Goal: Communication & Community: Answer question/provide support

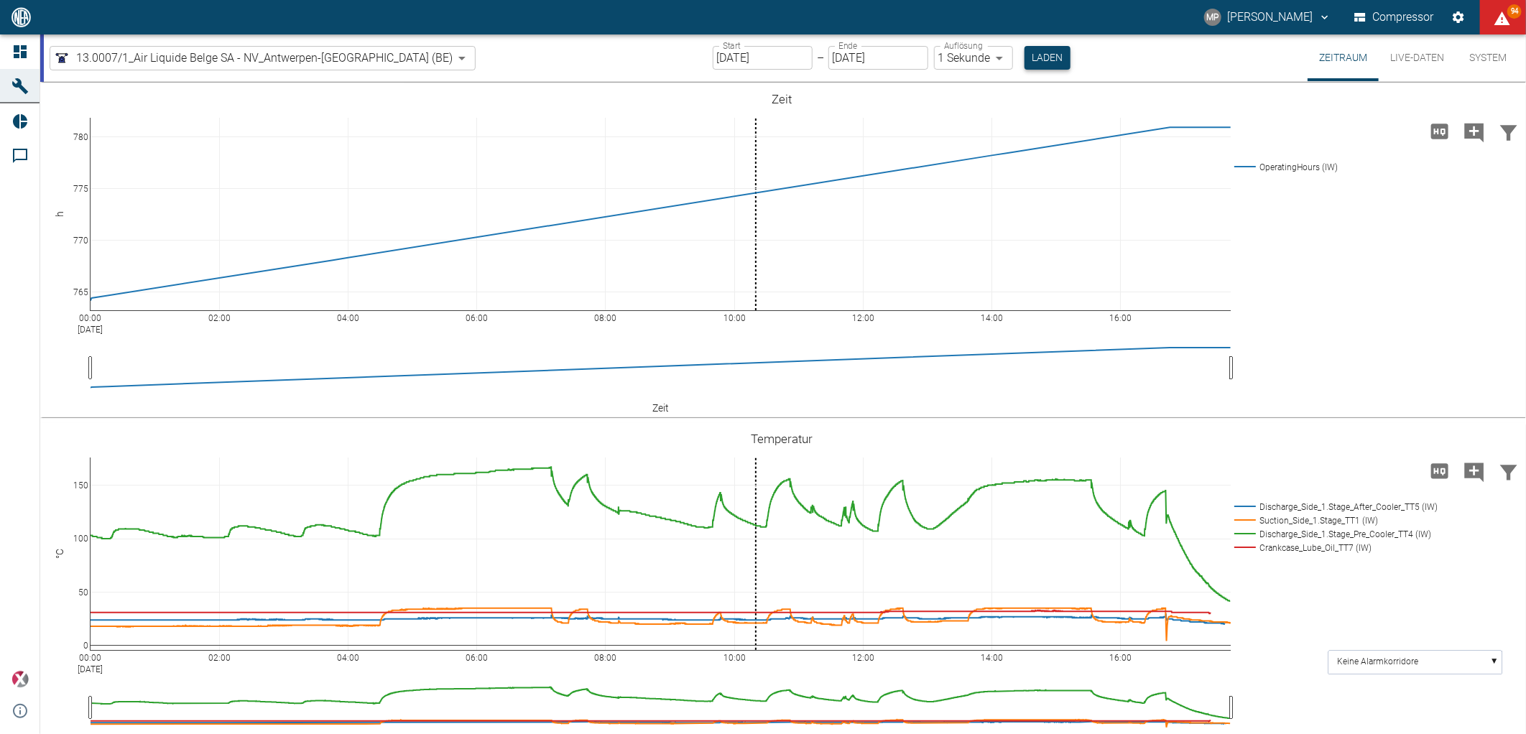
click at [1025, 58] on button "Laden" at bounding box center [1048, 58] width 46 height 24
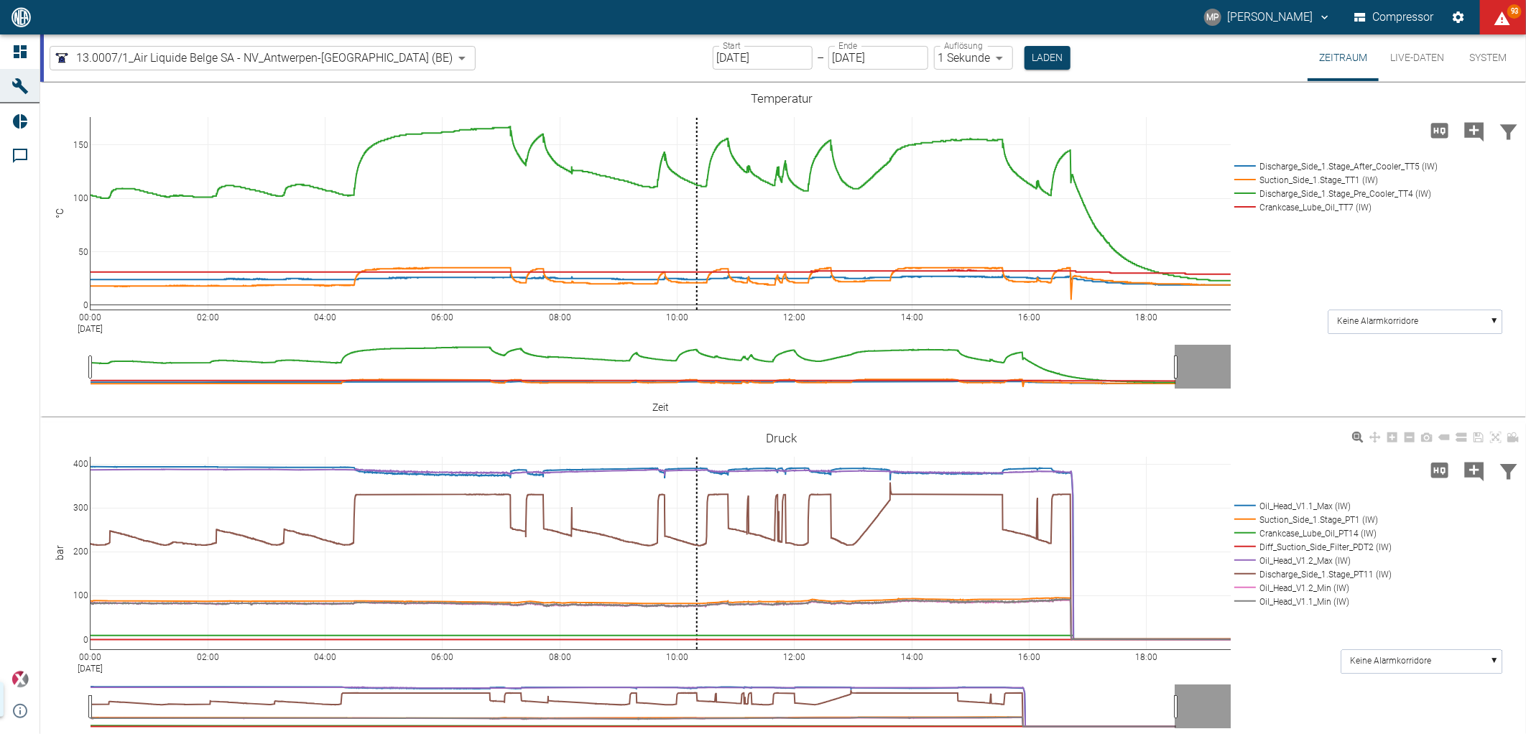
scroll to position [490, 0]
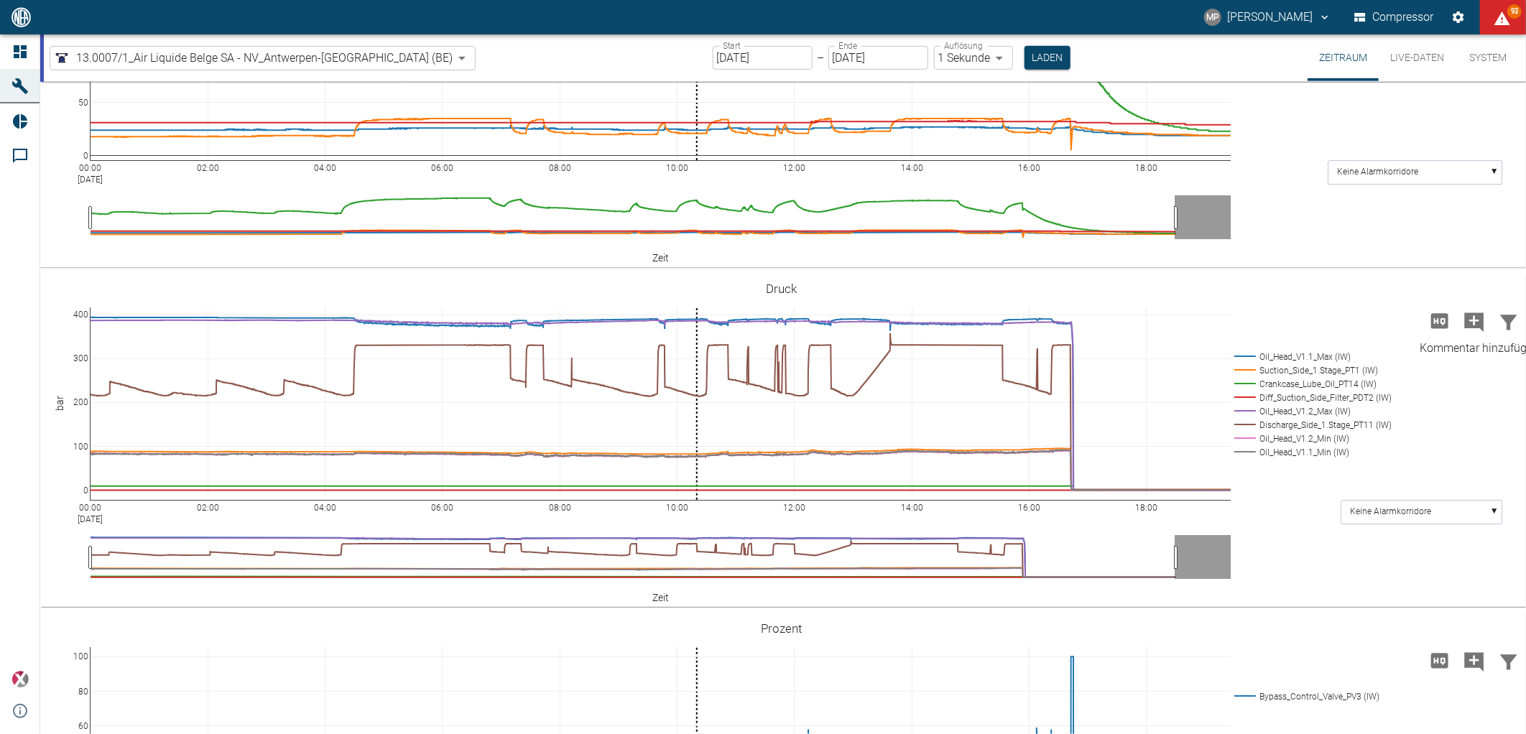
click at [1470, 327] on icon "Kommentar hinzufügen" at bounding box center [1474, 322] width 19 height 19
click at [1380, 327] on button "Weiter" at bounding box center [1401, 321] width 43 height 22
paste textarea "The compressor was shut down by the customer because compressor C is now suppos…"
type textarea "The compressor was shut down by the customer because compressor C is now suppos…"
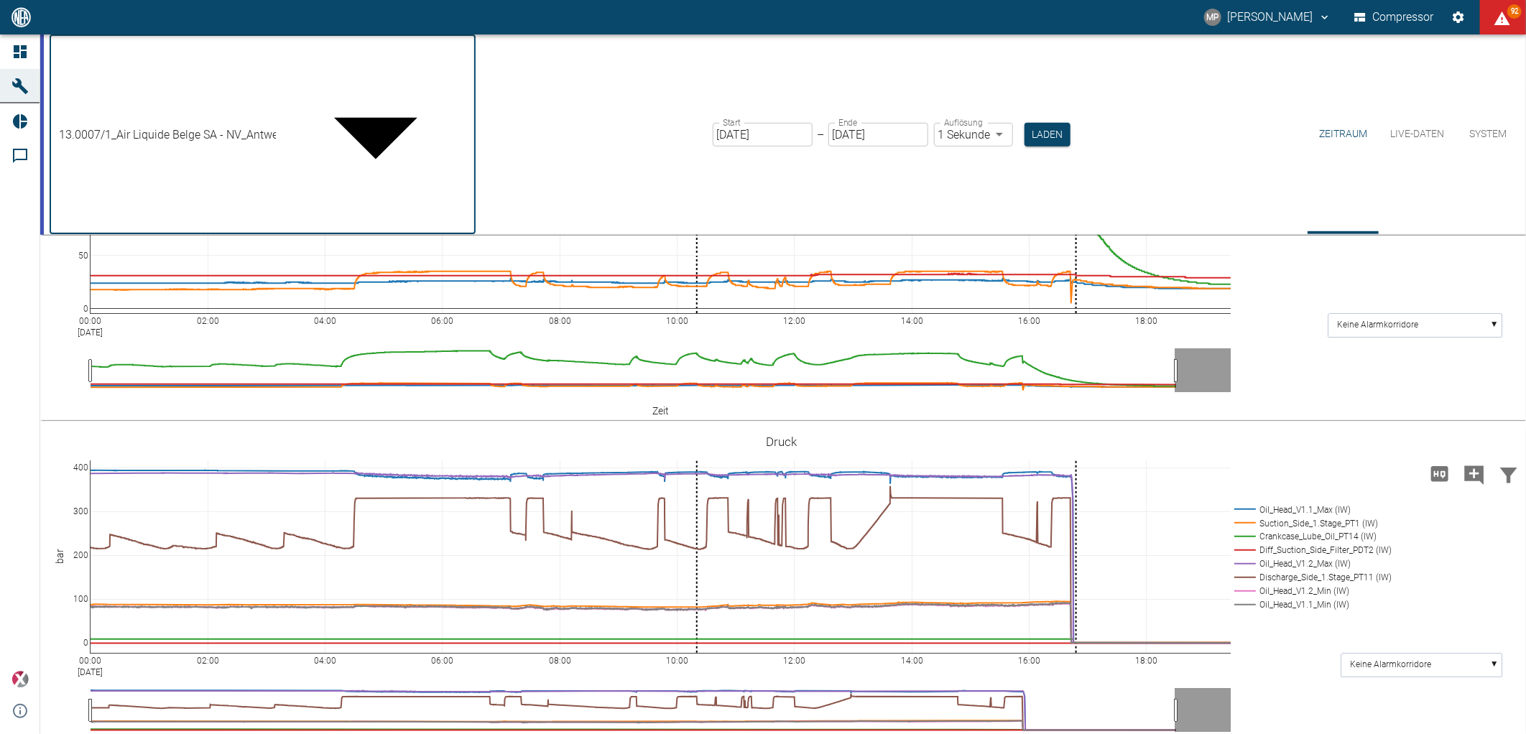
click at [381, 65] on body "MP Marc Philipps Compressor 92 Dashboard Maschinen Reports Kommentare powered b…" at bounding box center [763, 367] width 1526 height 734
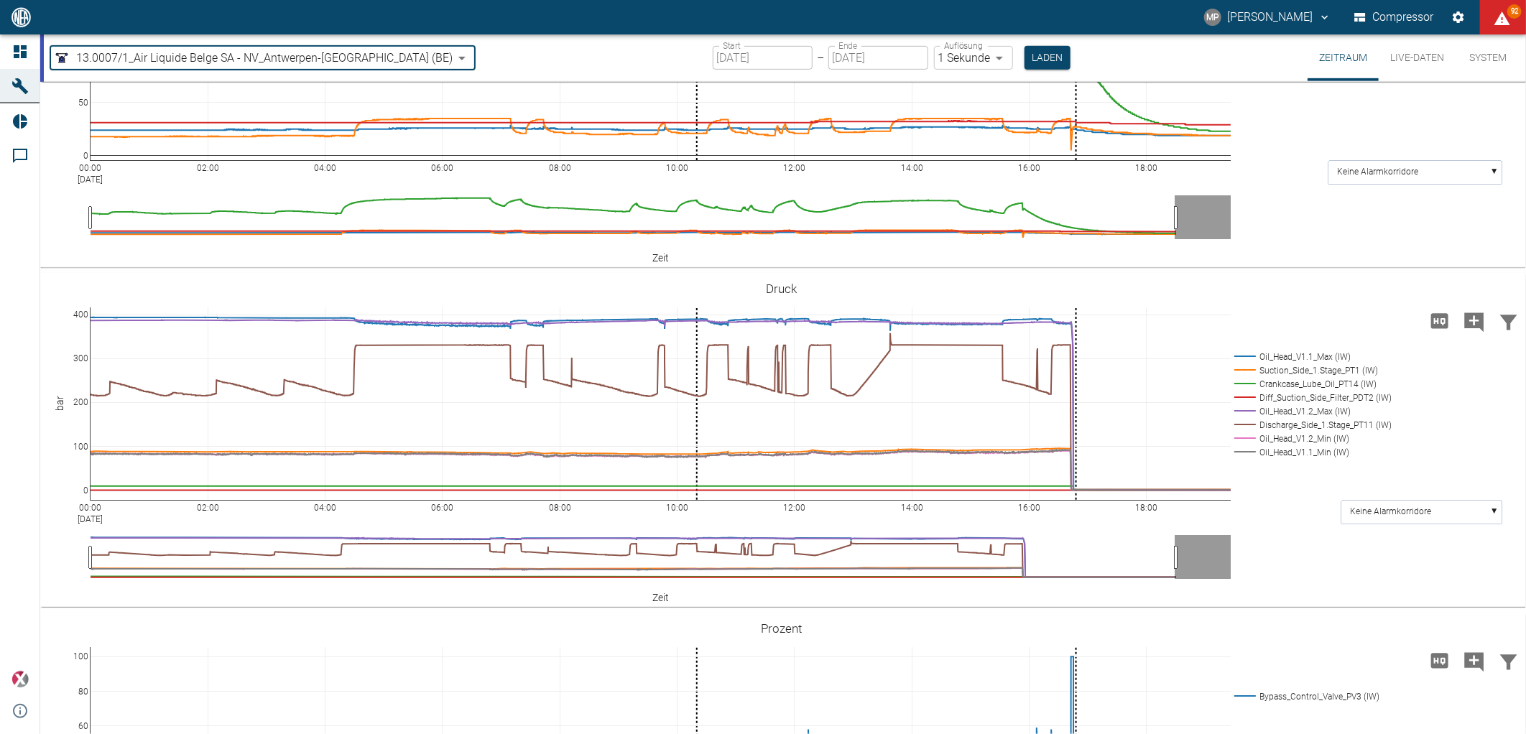
type input "53812aab-fb54-4a57-a574-01c3305aa274"
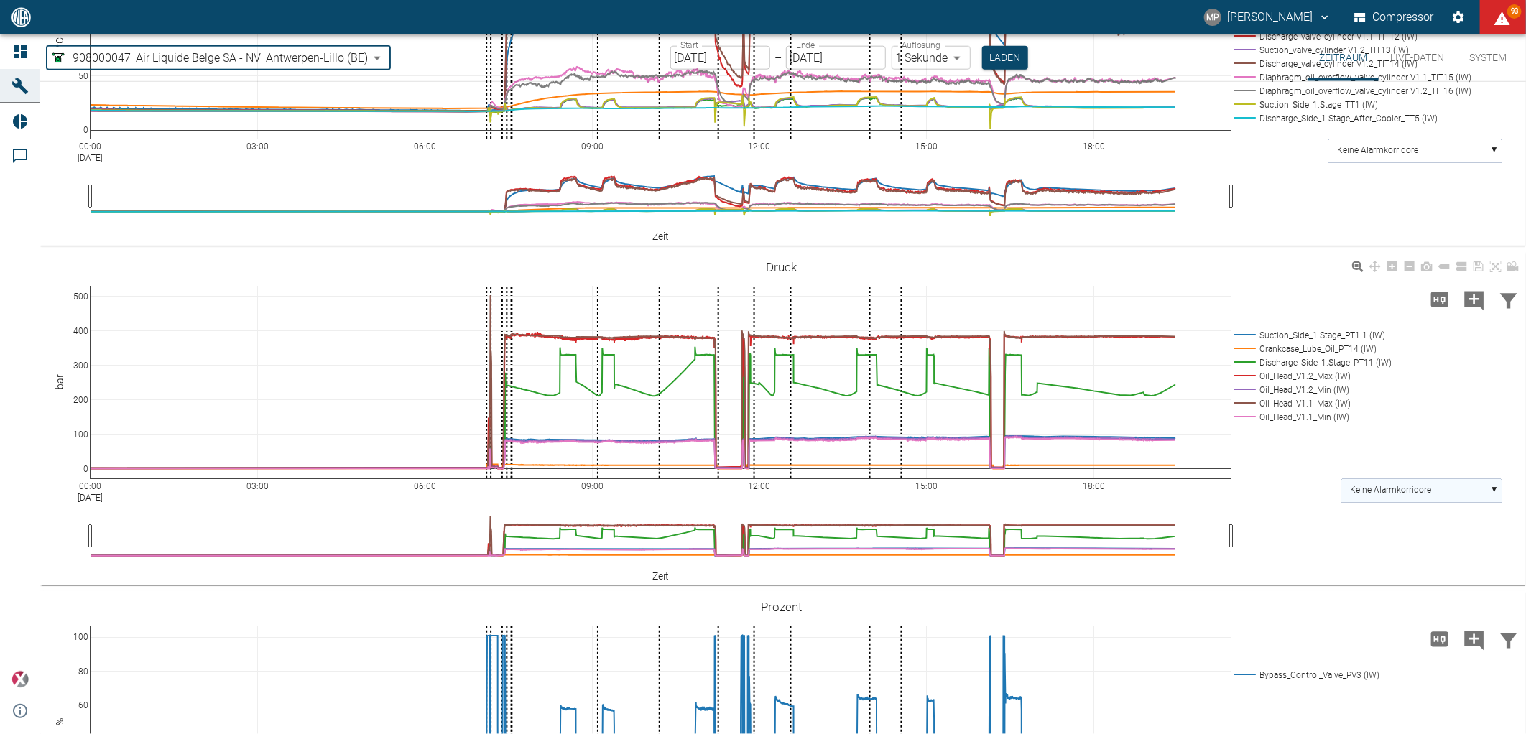
scroll to position [1283, 0]
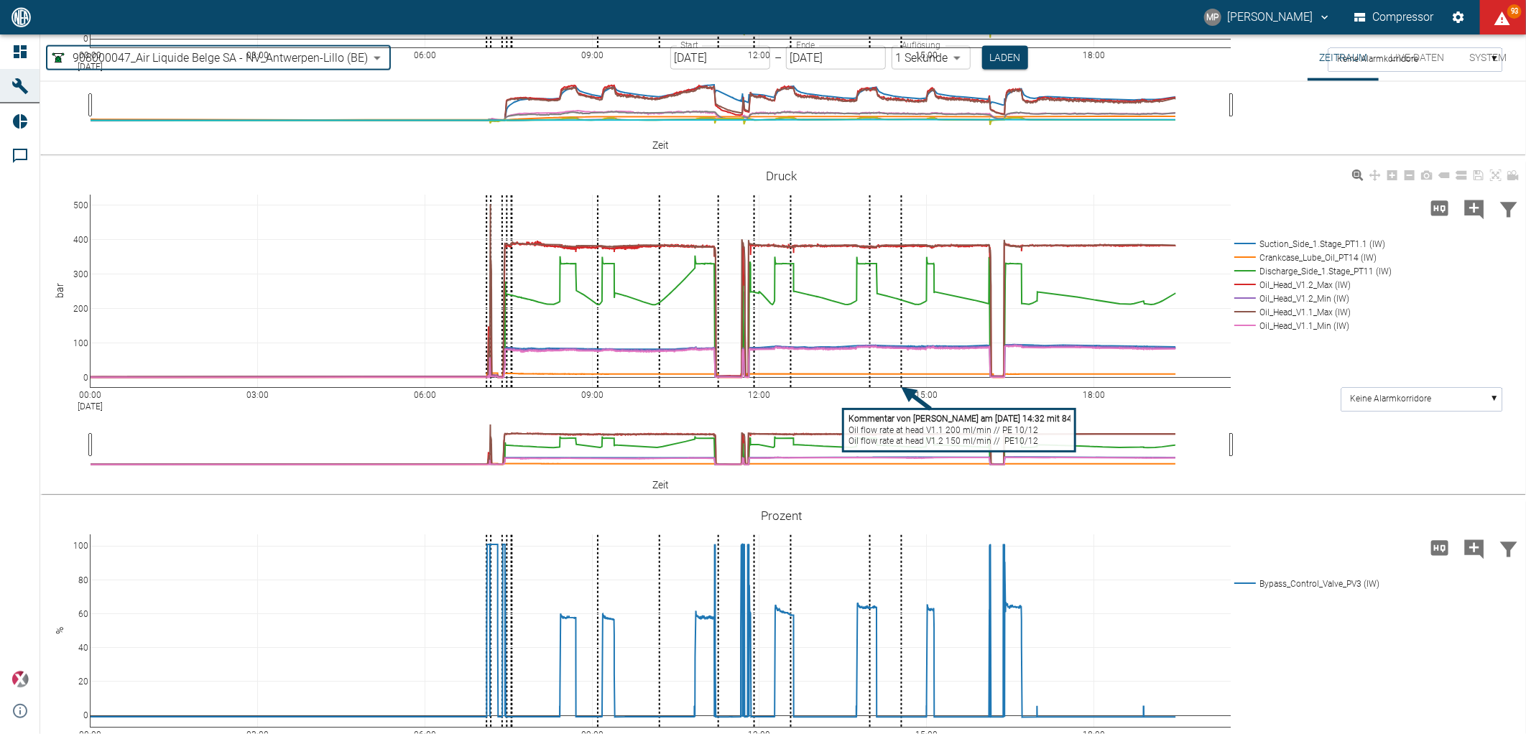
click at [922, 432] on tspan "Oil flow rate at head V1.1 200 ml/min // PE 10/12" at bounding box center [944, 430] width 190 height 10
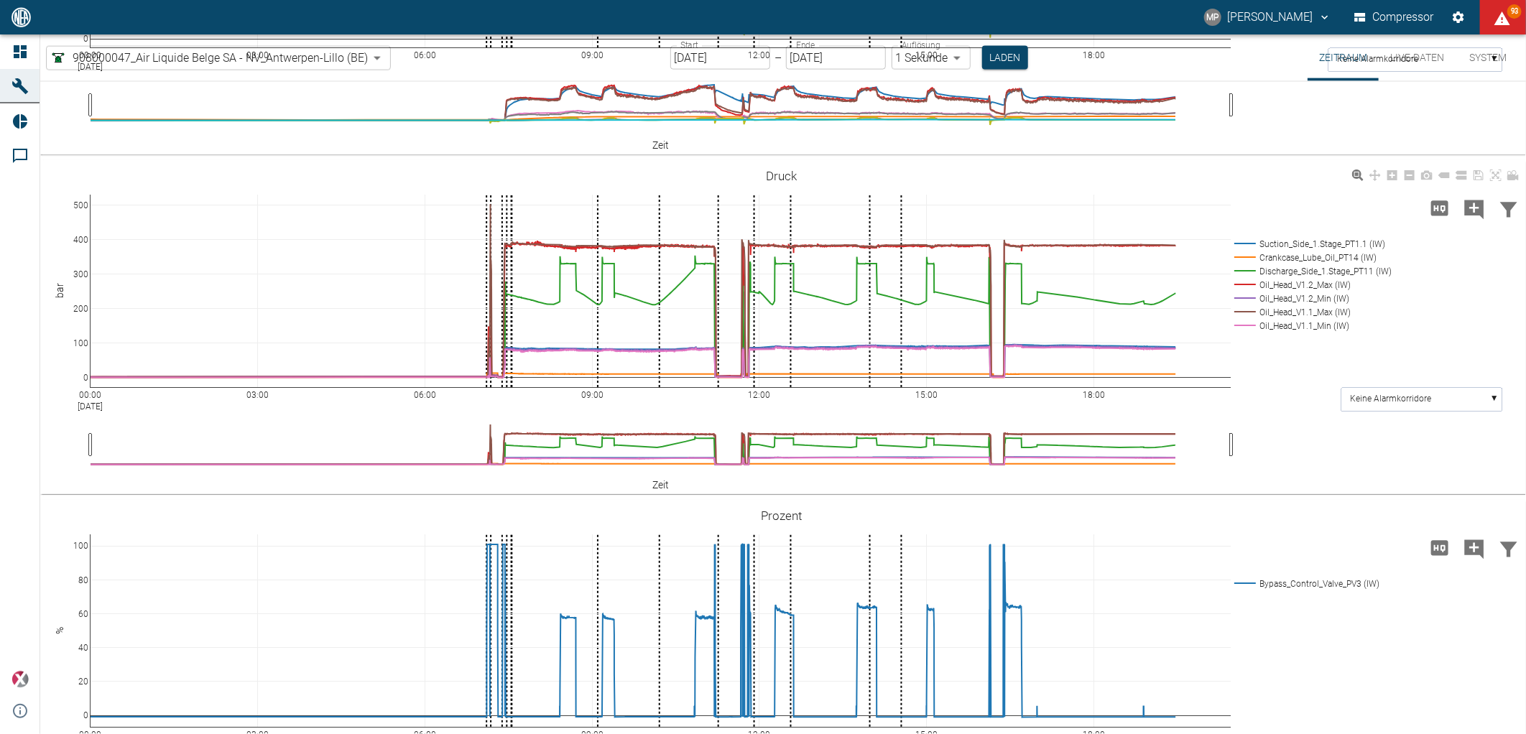
drag, startPoint x: 843, startPoint y: 382, endPoint x: 510, endPoint y: 354, distance: 333.9
click at [1474, 216] on icon "Kommentar hinzufügen" at bounding box center [1474, 209] width 23 height 23
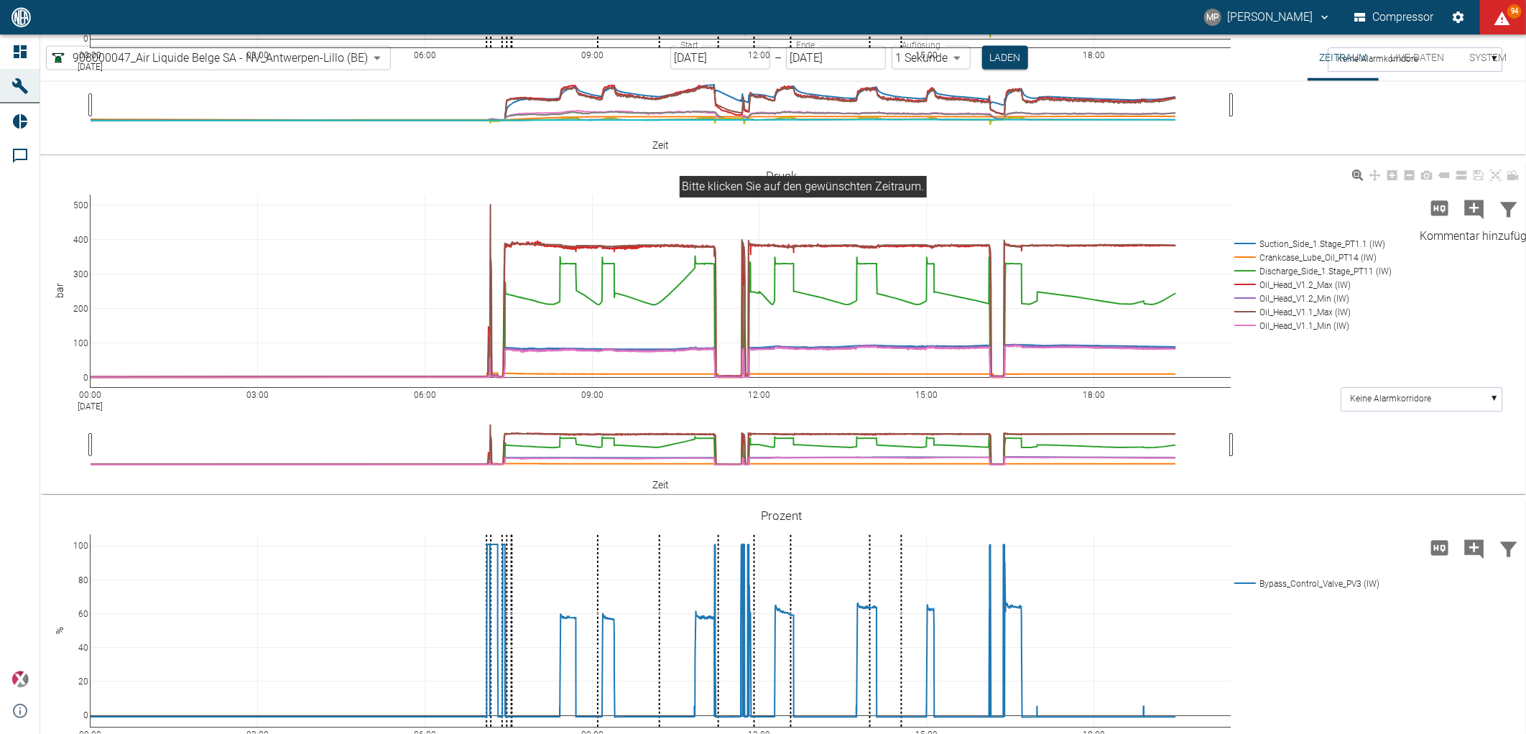
click at [1472, 211] on icon "Kommentar hinzufügen" at bounding box center [1474, 209] width 23 height 23
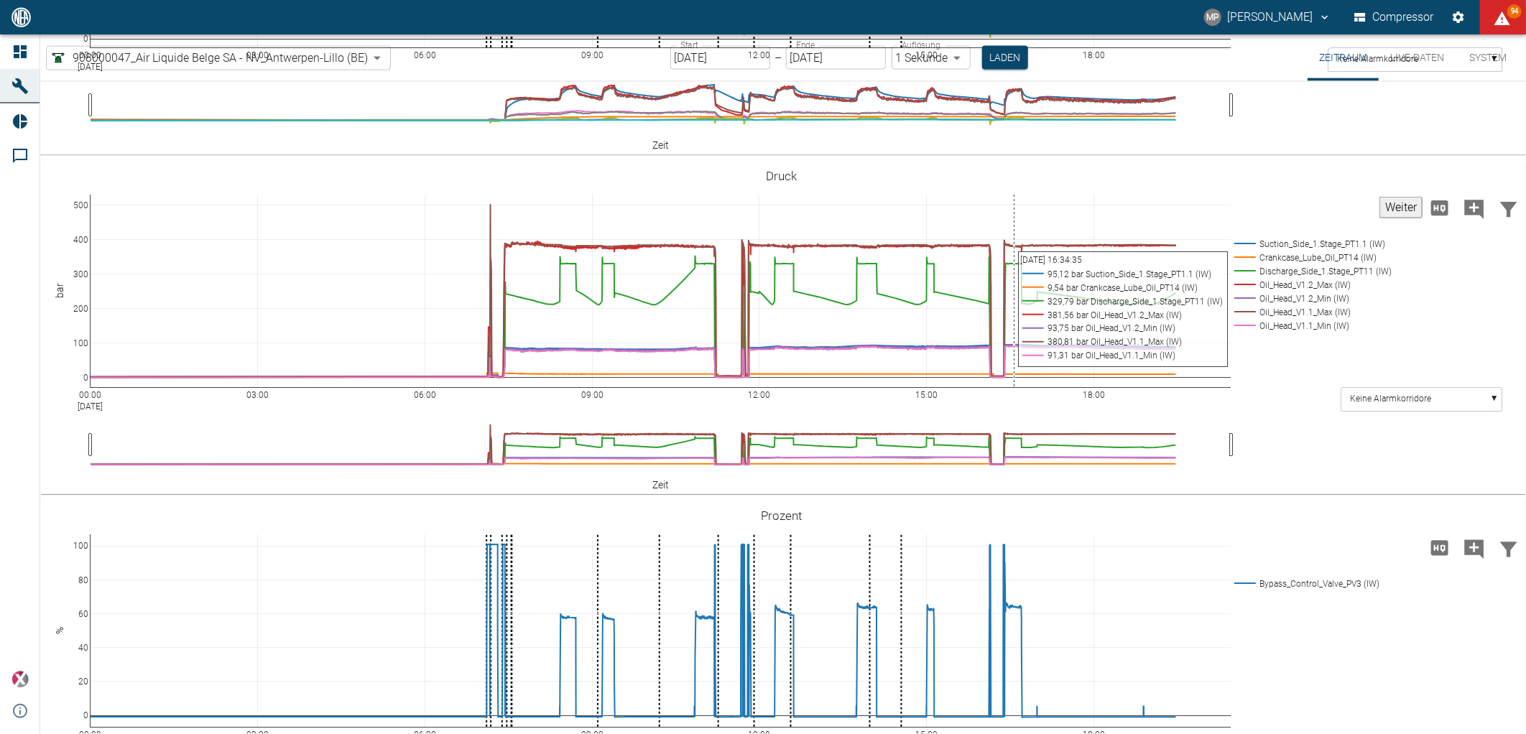
click at [1380, 217] on button "Weiter" at bounding box center [1401, 208] width 43 height 22
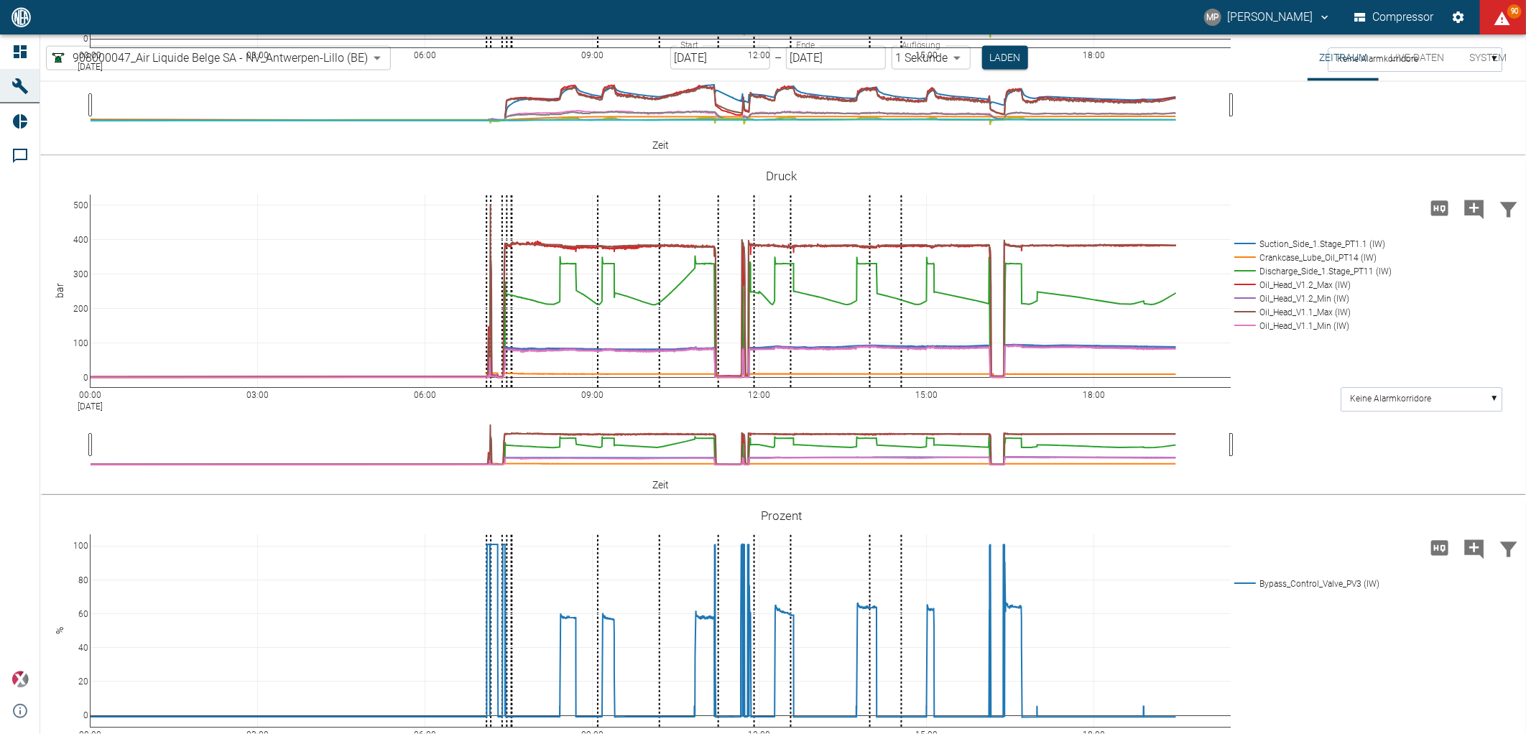
paste textarea "Oil flow rate at head V1.1 200 ml/min // PE 10/12 Oil flow rate at head V1.2 15…"
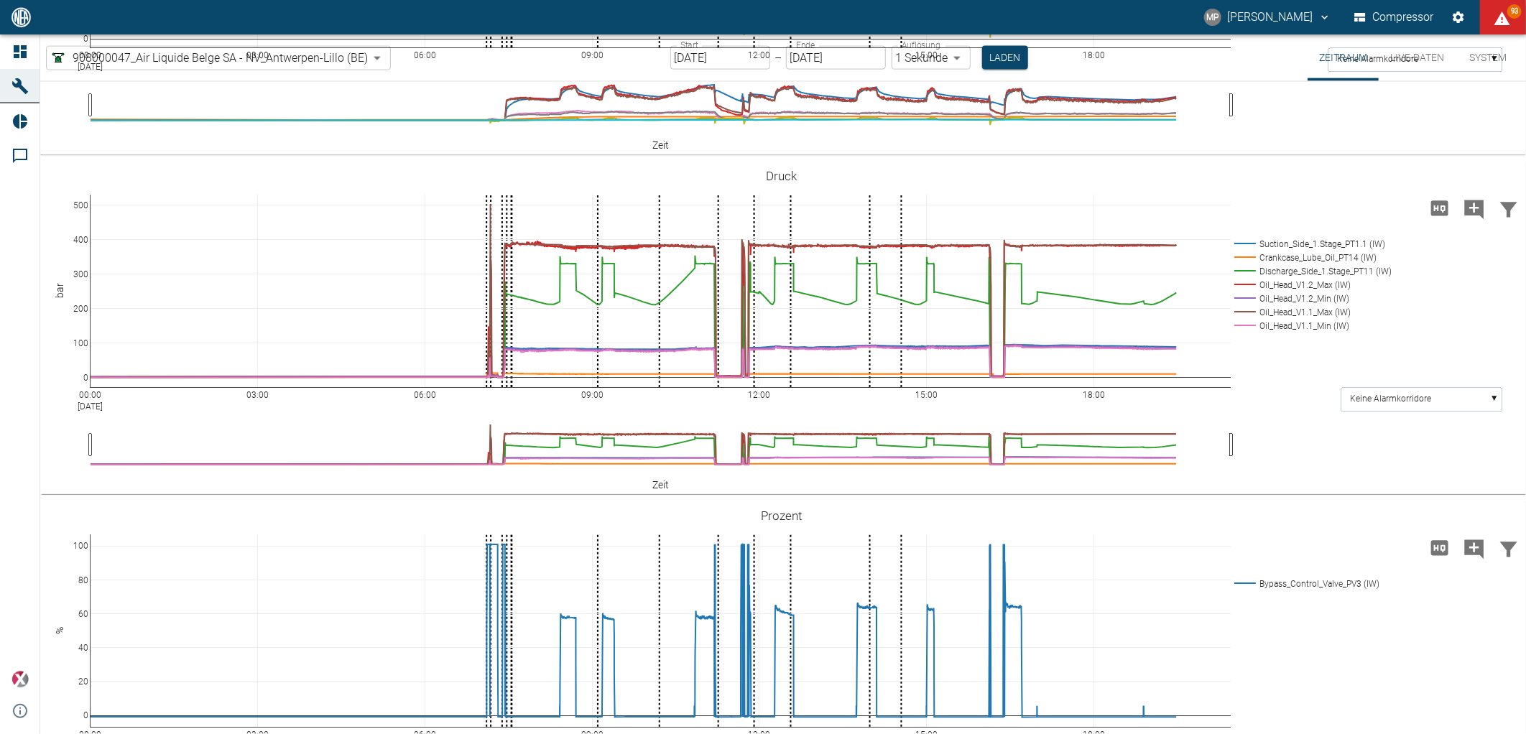
type textarea "Oil flow rate at head V1.1 180 ml/min // PE 10/12 Oil flow rate at head V1.2 23…"
click at [716, 436] on tspan "Replacement of pump elements for head V1.2: PE12/12 --> PE10/12. Pump elements …" at bounding box center [875, 436] width 421 height 10
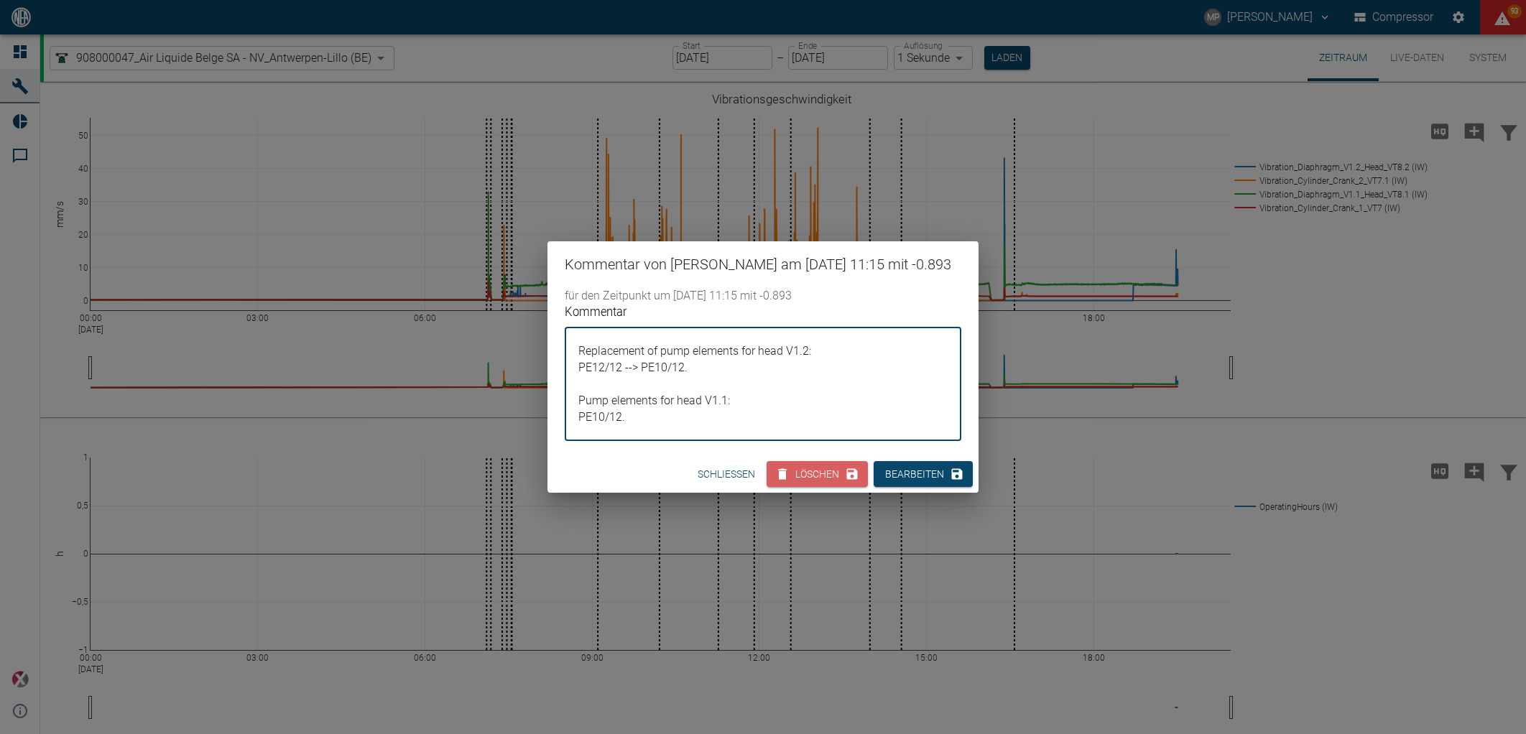
click at [1038, 436] on div "Kommentar von [PERSON_NAME] am [DATE] 11:15 mit -0.893 für den Zeitpunkt um [DA…" at bounding box center [763, 367] width 1526 height 734
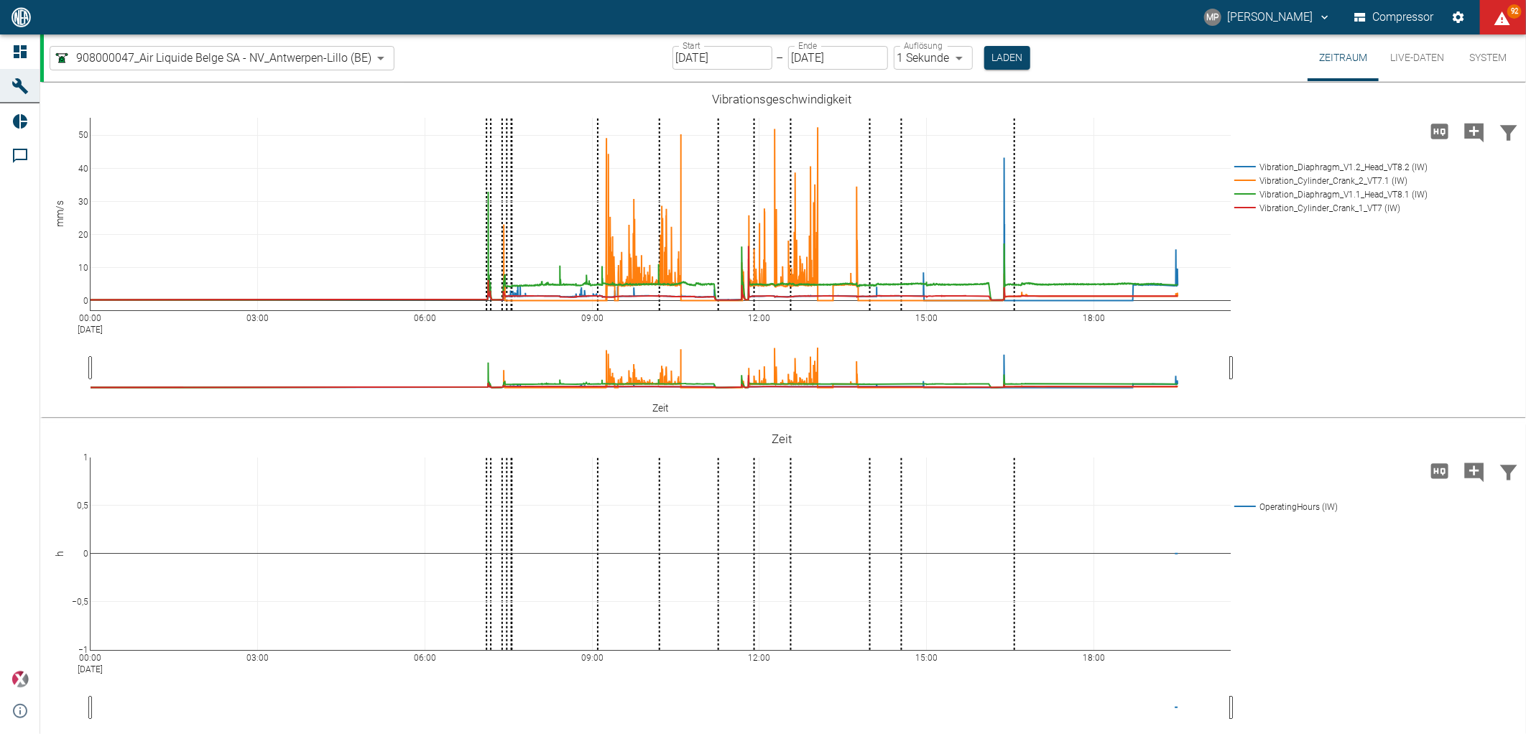
scroll to position [1283, 0]
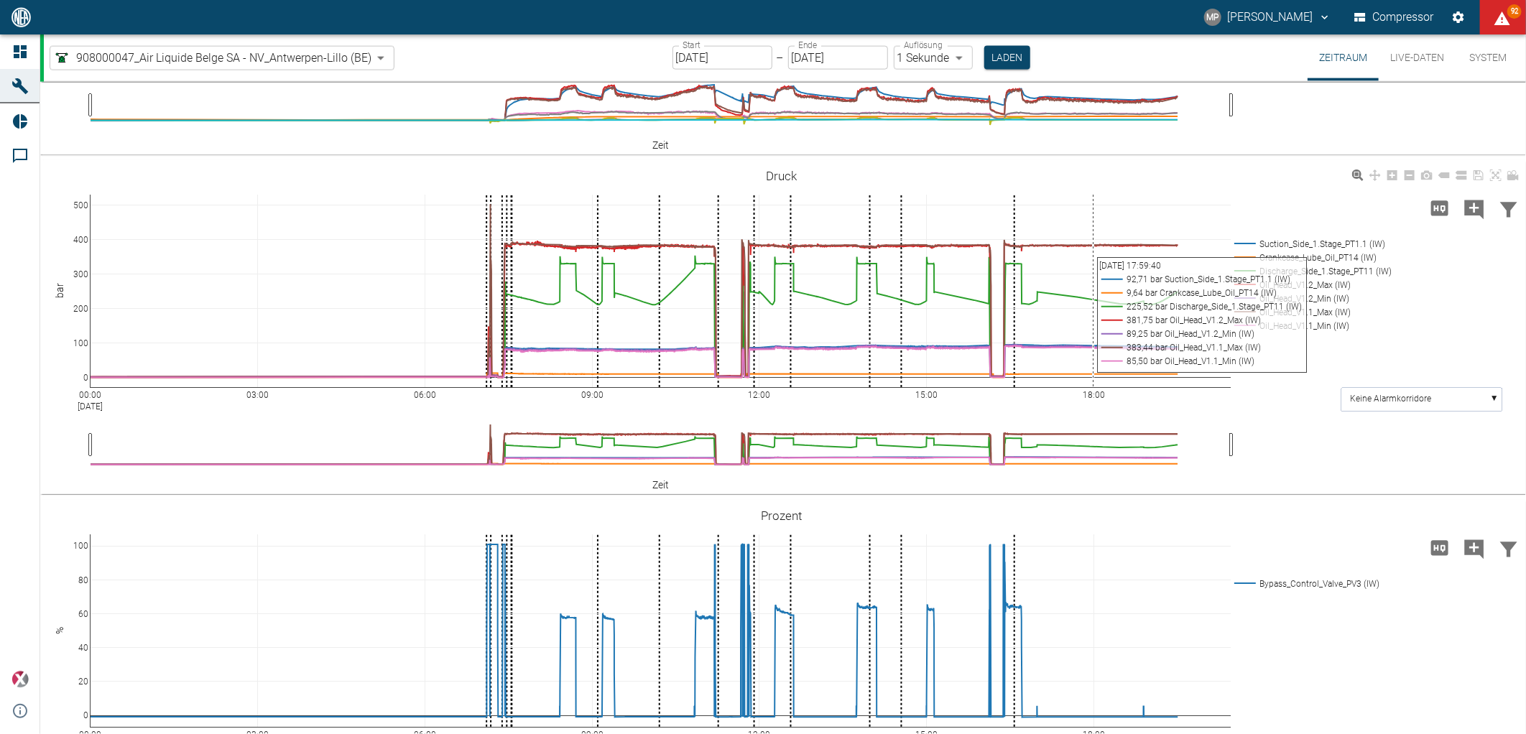
click at [1470, 211] on icon "Kommentar hinzufügen" at bounding box center [1474, 209] width 23 height 23
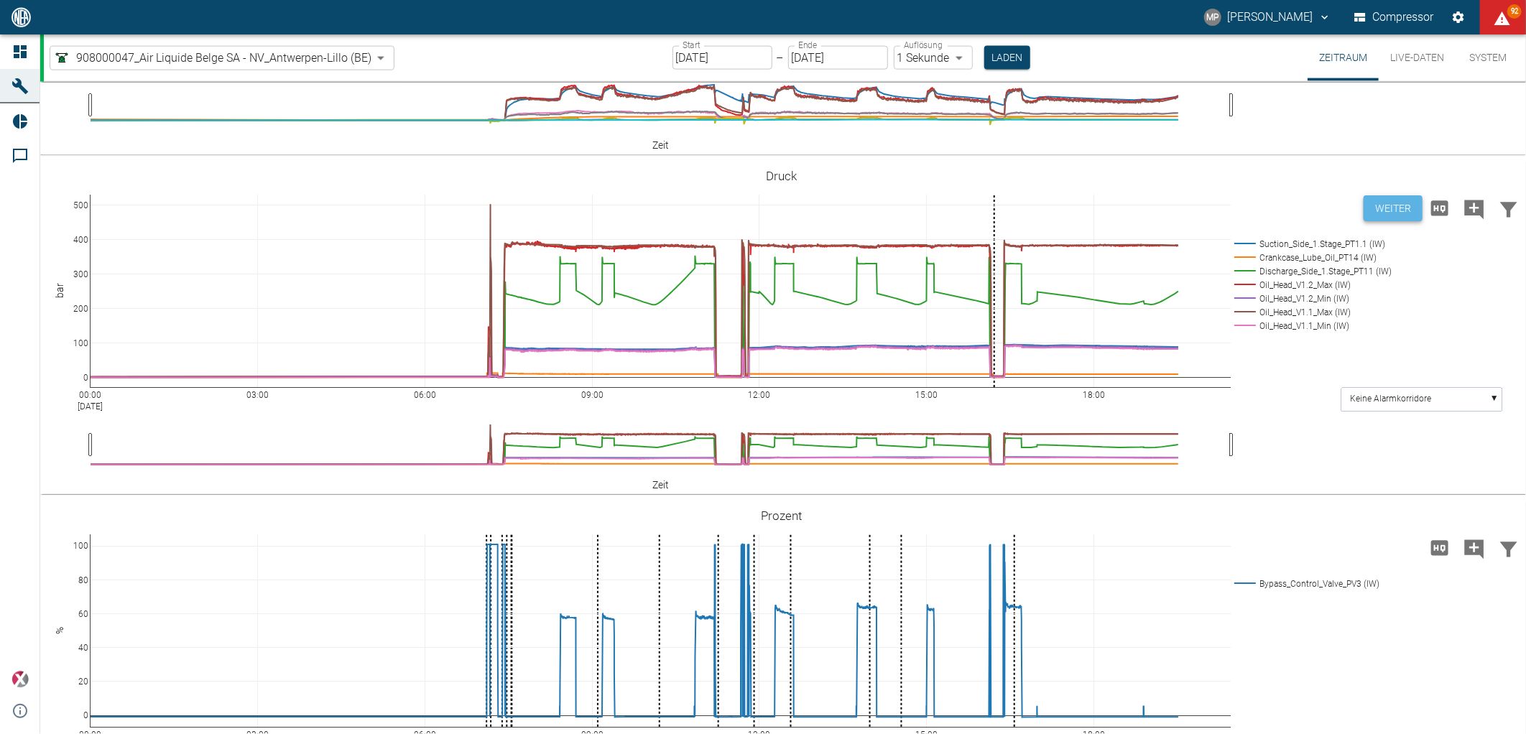
click at [1383, 209] on button "Weiter" at bounding box center [1393, 208] width 59 height 27
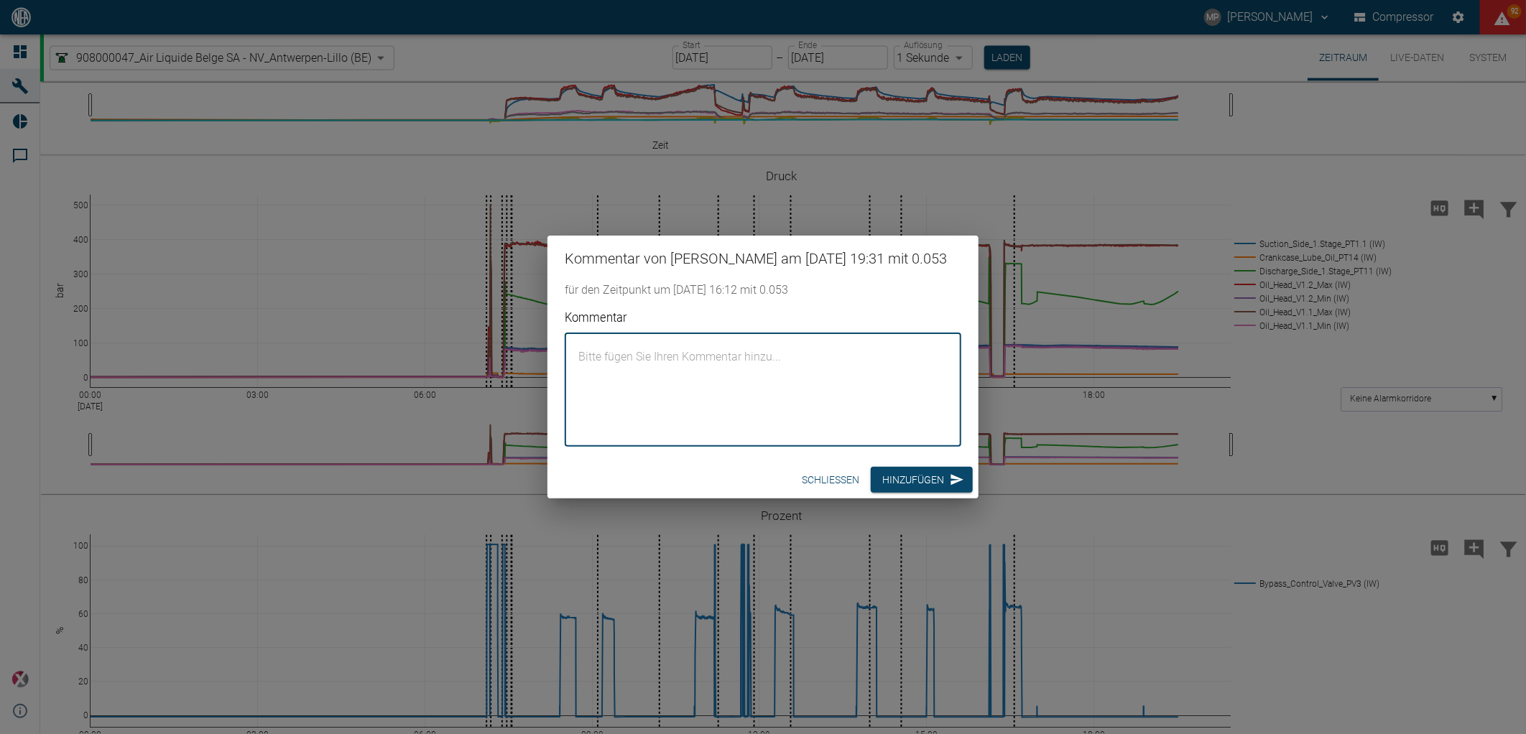
click at [791, 375] on textarea "Kommentar" at bounding box center [763, 390] width 377 height 90
paste textarea "Replacement of pump elements for head V1.2 back: PE10/12 --> PE12/12. Pump elem…"
type textarea "Replacement of pump elements for head V1.2 back: PE10/12 --> PE12/12. Pump elem…"
click at [913, 482] on button "Hinzufügen" at bounding box center [922, 480] width 102 height 27
